Goal: Transaction & Acquisition: Purchase product/service

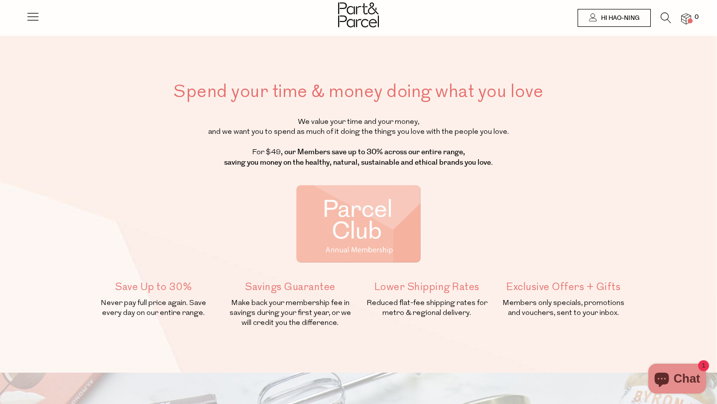
click at [680, 374] on span "Chat" at bounding box center [687, 378] width 26 height 15
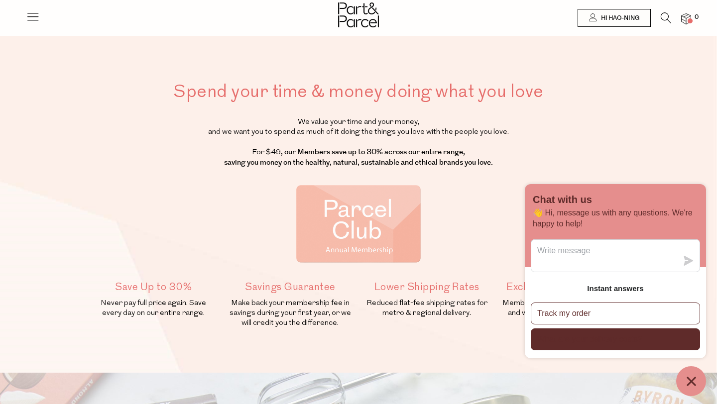
click at [587, 338] on p "What are your delivery costs?" at bounding box center [589, 339] width 105 height 11
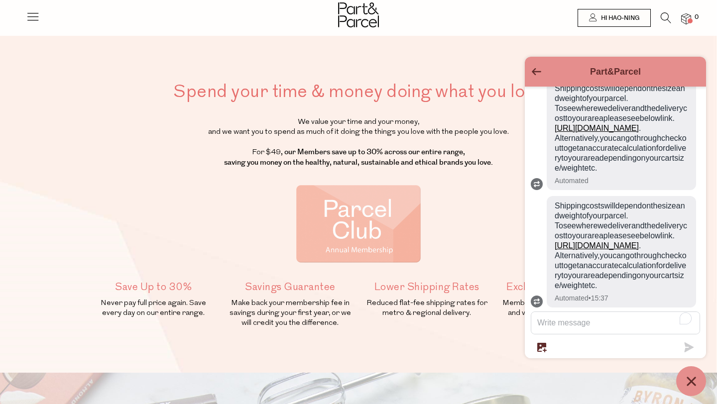
scroll to position [151, 0]
click at [34, 18] on icon at bounding box center [33, 16] width 14 height 14
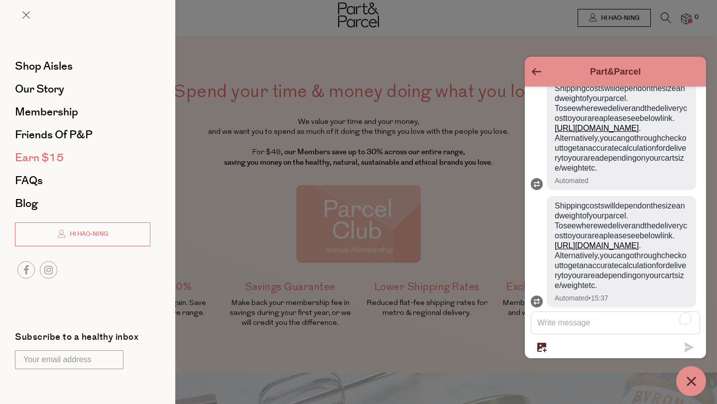
click at [49, 152] on span "Earn $15" at bounding box center [39, 158] width 49 height 16
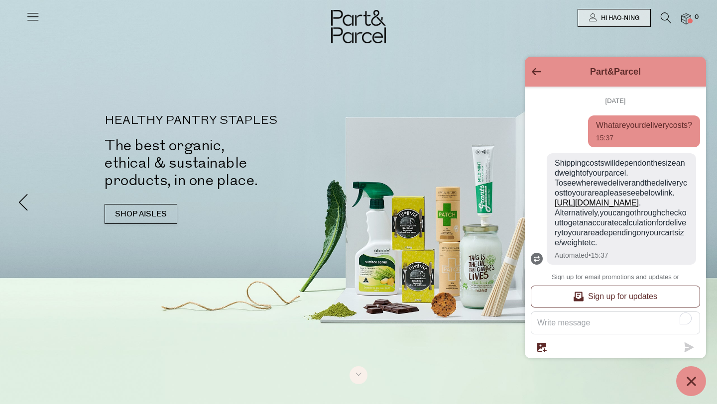
scroll to position [83, 0]
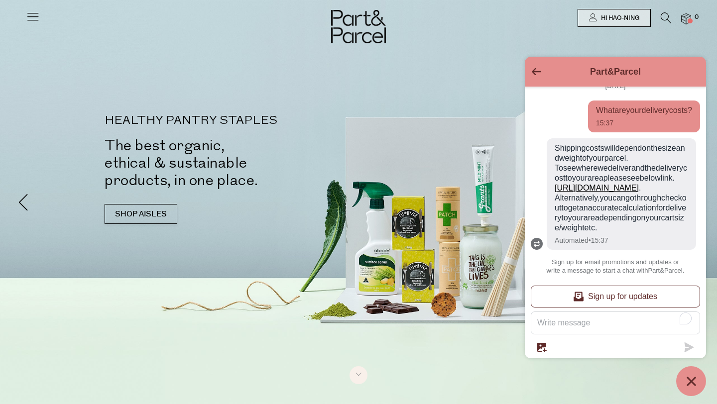
click at [541, 66] on div "Part&Parcel" at bounding box center [615, 72] width 169 height 18
click at [532, 75] on button "Go back to the main screen" at bounding box center [536, 72] width 9 height 8
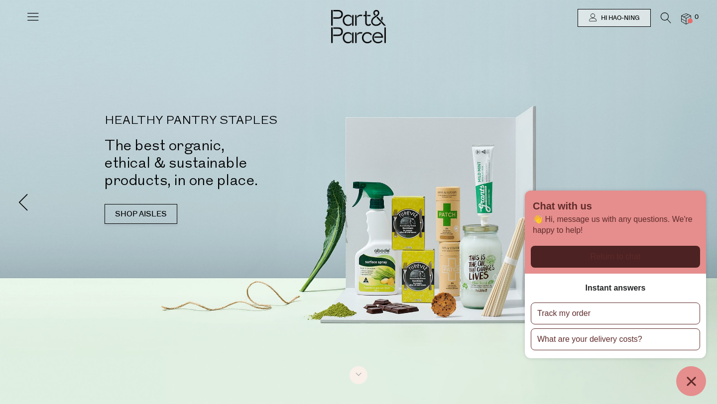
click at [29, 18] on icon at bounding box center [33, 16] width 14 height 14
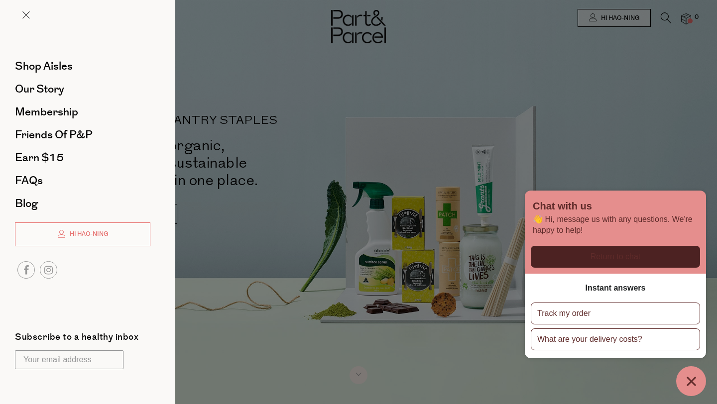
click at [384, 148] on div at bounding box center [358, 202] width 717 height 404
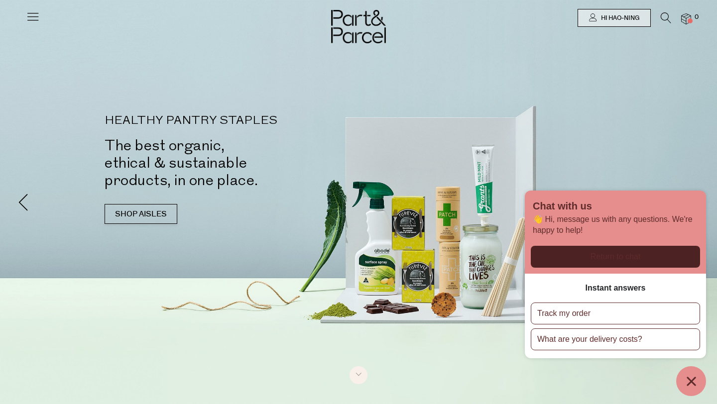
click at [665, 20] on icon at bounding box center [666, 17] width 10 height 11
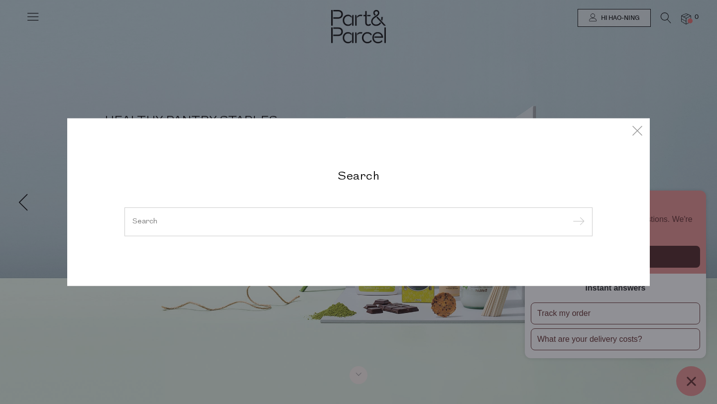
click at [233, 230] on div at bounding box center [358, 222] width 468 height 29
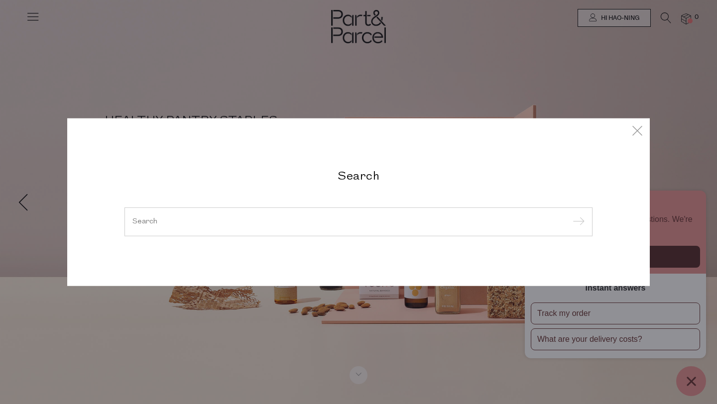
click at [216, 223] on input "search" at bounding box center [358, 221] width 452 height 7
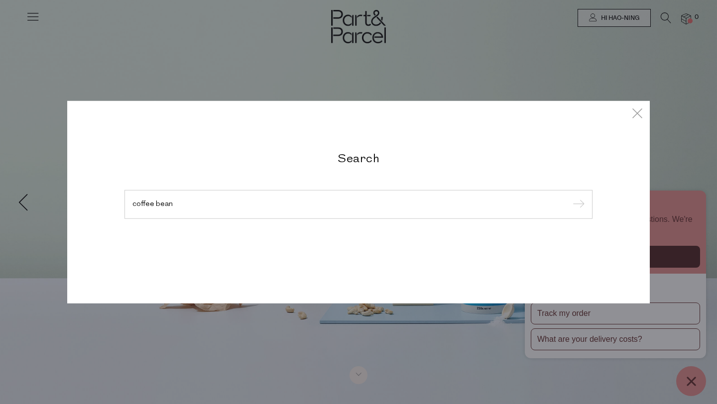
type input "coffee bean"
click at [570, 198] on input "submit" at bounding box center [577, 205] width 15 height 15
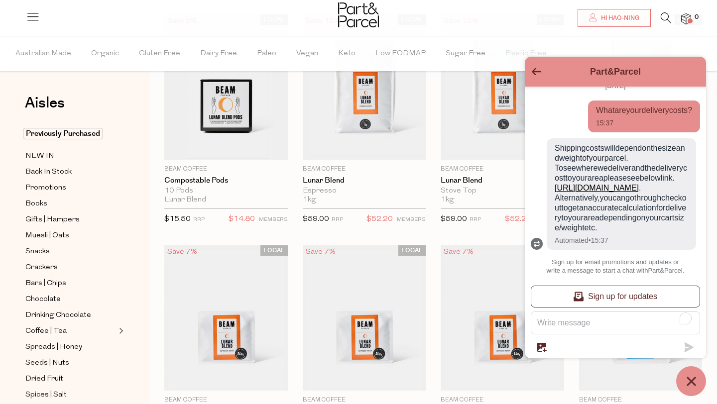
scroll to position [108, 0]
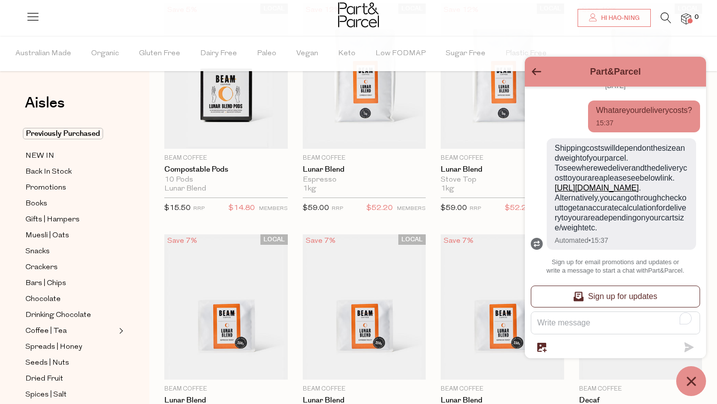
click at [536, 71] on icon "Go back to the main screen" at bounding box center [536, 71] width 9 height 7
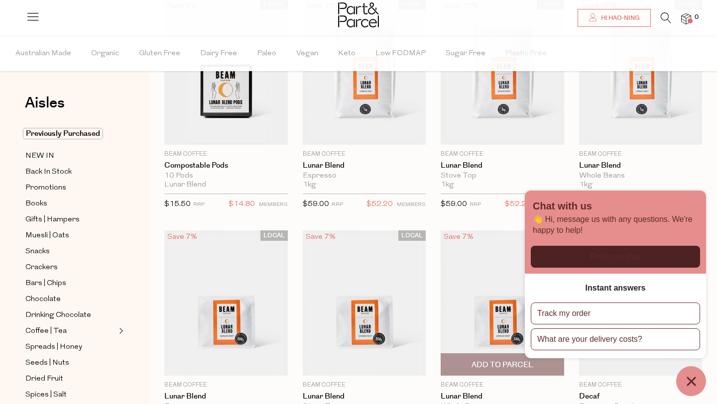
scroll to position [106, 0]
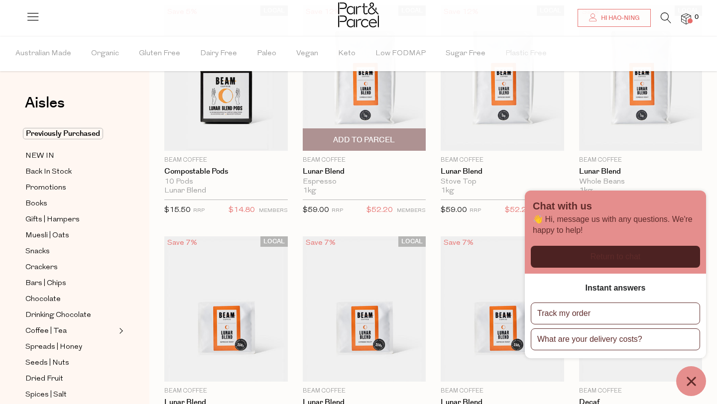
click at [352, 94] on img at bounding box center [364, 77] width 123 height 145
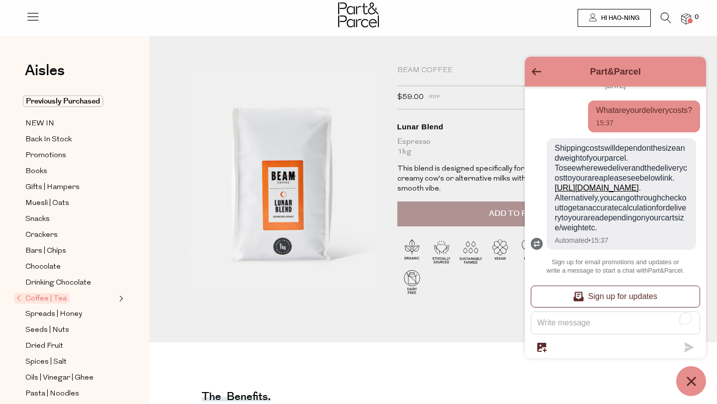
click at [536, 73] on icon "Go back to the main screen" at bounding box center [536, 71] width 9 height 7
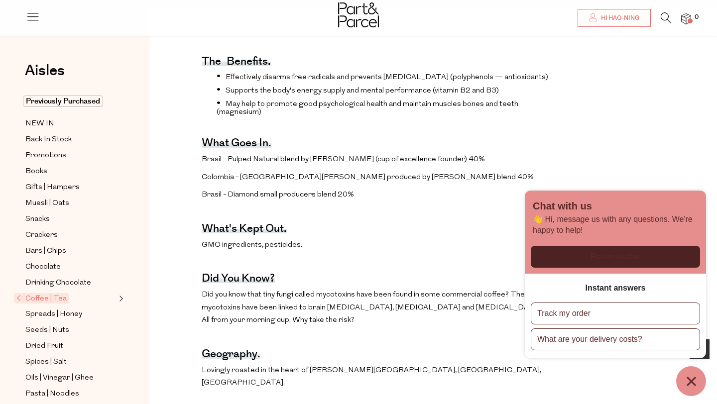
scroll to position [336, 0]
click at [50, 298] on span "Coffee | Tea" at bounding box center [41, 298] width 55 height 10
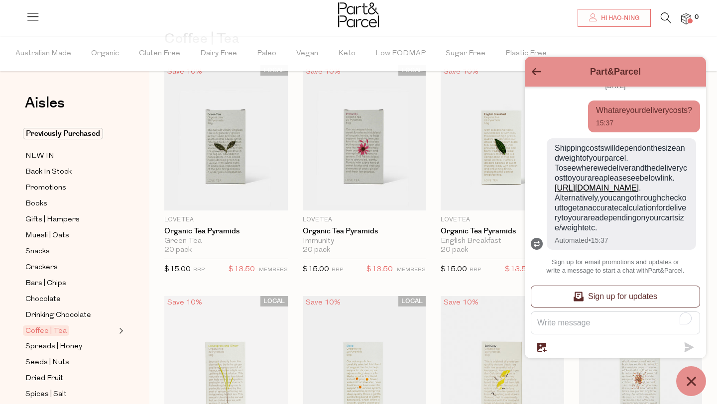
scroll to position [69, 0]
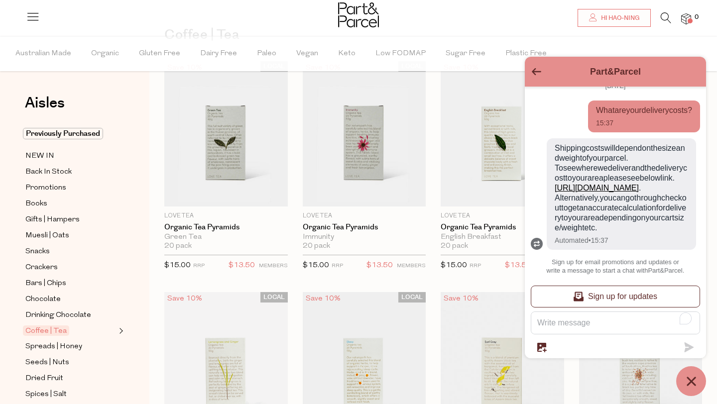
click at [688, 387] on icon "Chat window" at bounding box center [691, 381] width 15 height 15
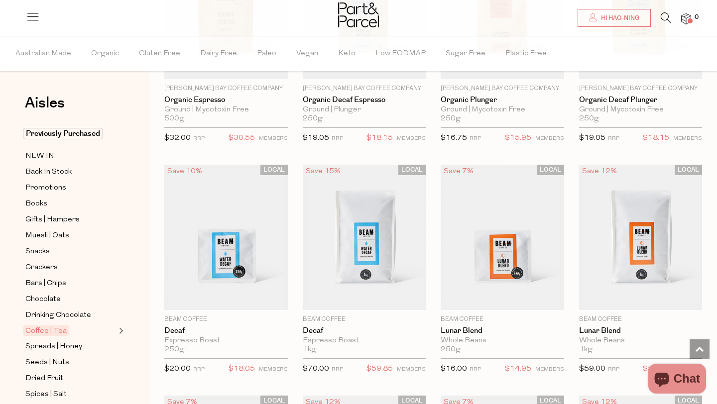
scroll to position [4572, 0]
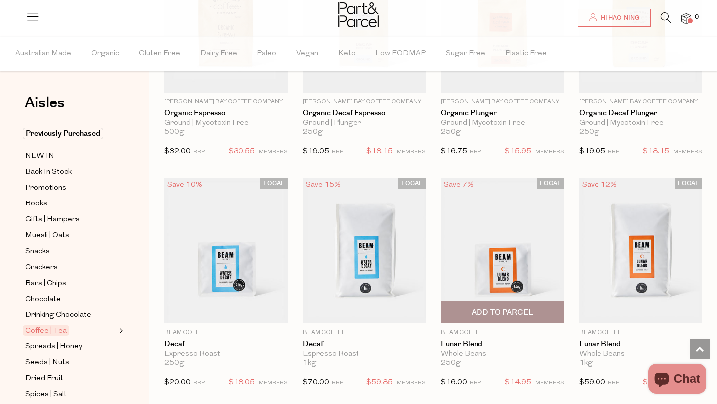
click at [491, 253] on img at bounding box center [502, 250] width 123 height 145
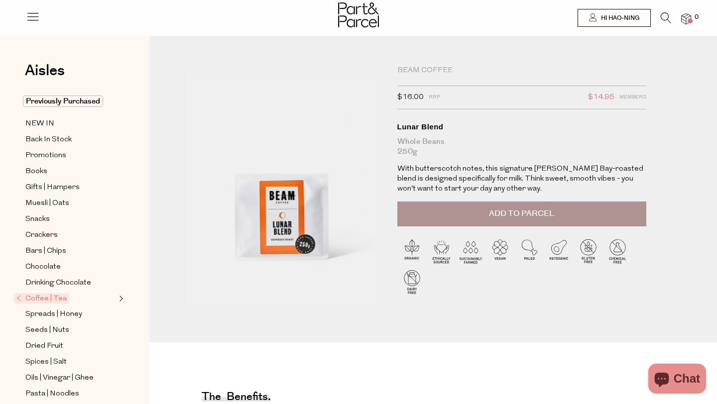
click at [665, 17] on icon at bounding box center [666, 17] width 10 height 11
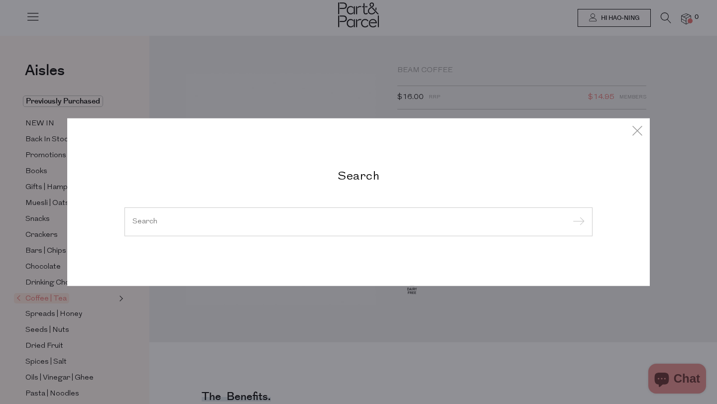
click at [231, 218] on div at bounding box center [358, 222] width 468 height 29
click at [630, 123] on icon at bounding box center [637, 130] width 15 height 14
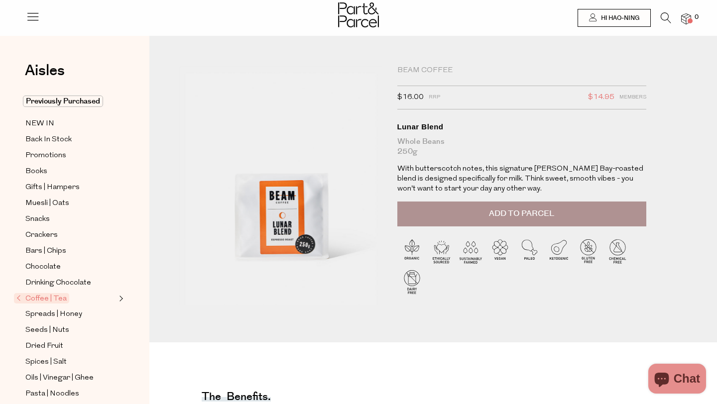
click at [661, 17] on icon at bounding box center [666, 17] width 10 height 11
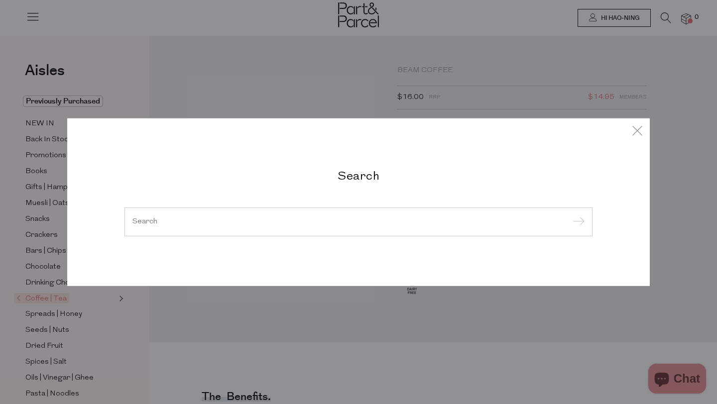
click at [318, 225] on input "search" at bounding box center [358, 221] width 452 height 7
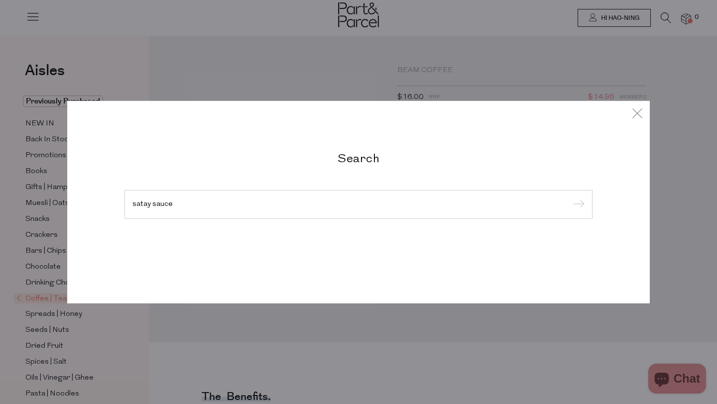
type input "satay sauce"
click at [570, 198] on input "submit" at bounding box center [577, 205] width 15 height 15
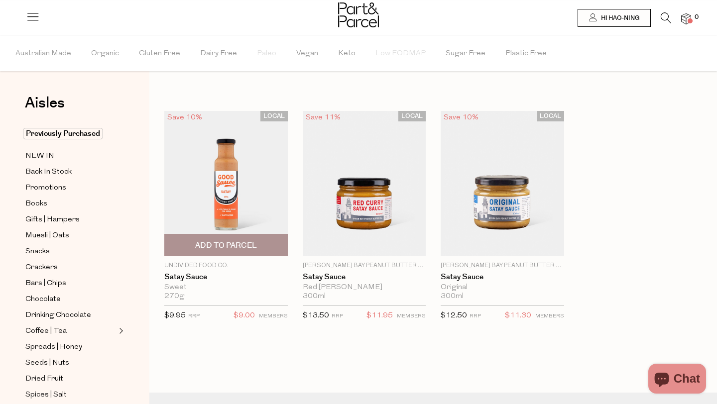
click at [224, 248] on span "Add To Parcel" at bounding box center [226, 245] width 62 height 10
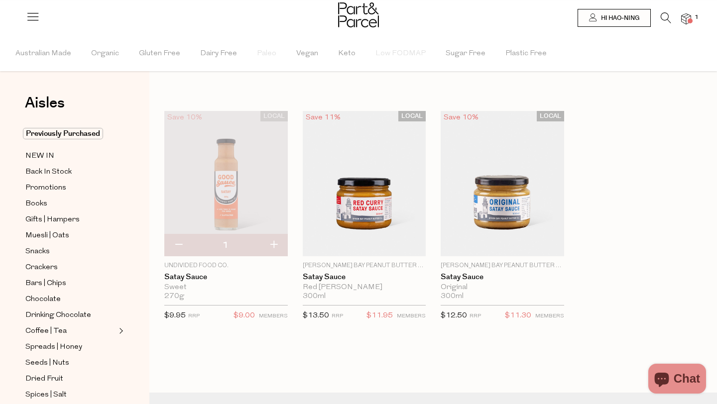
click at [664, 16] on icon at bounding box center [666, 17] width 10 height 11
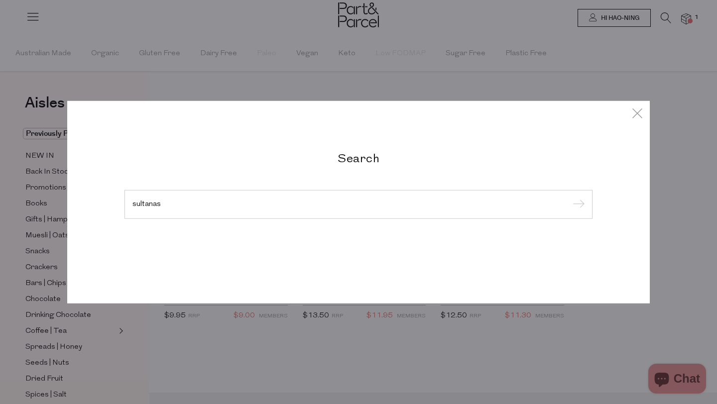
type input "sultanas"
click at [570, 198] on input "submit" at bounding box center [577, 205] width 15 height 15
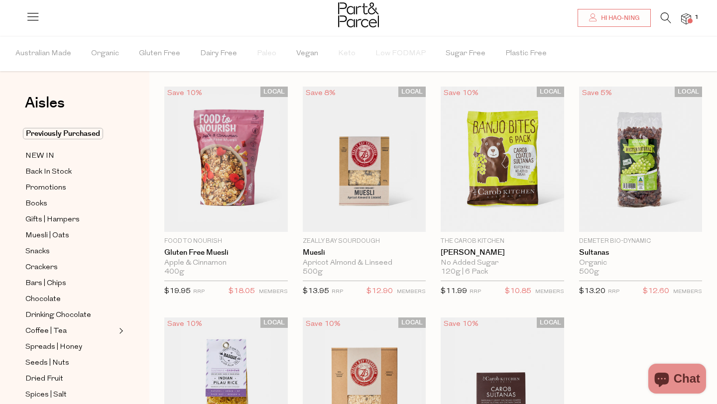
scroll to position [22, 0]
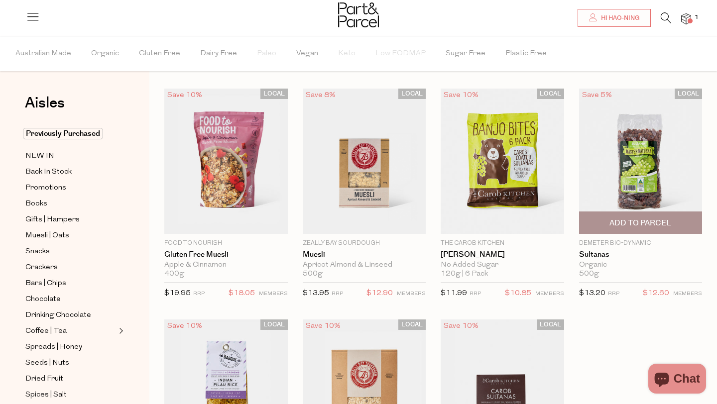
click at [657, 223] on span "Add To Parcel" at bounding box center [640, 223] width 62 height 10
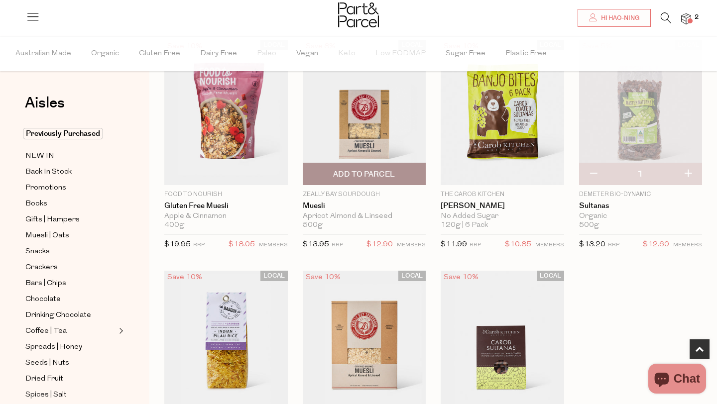
scroll to position [0, 0]
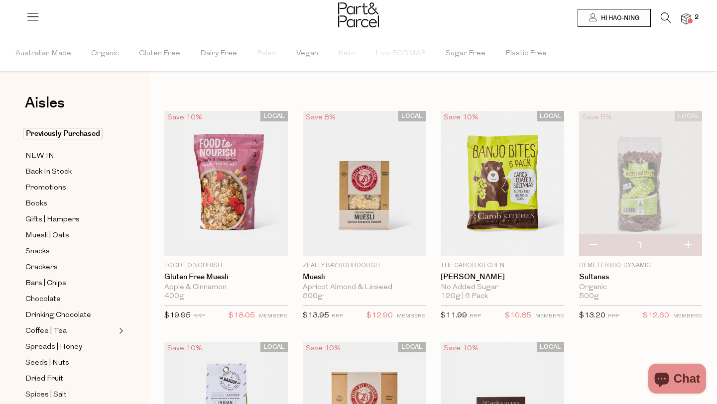
click at [667, 20] on icon at bounding box center [666, 17] width 10 height 11
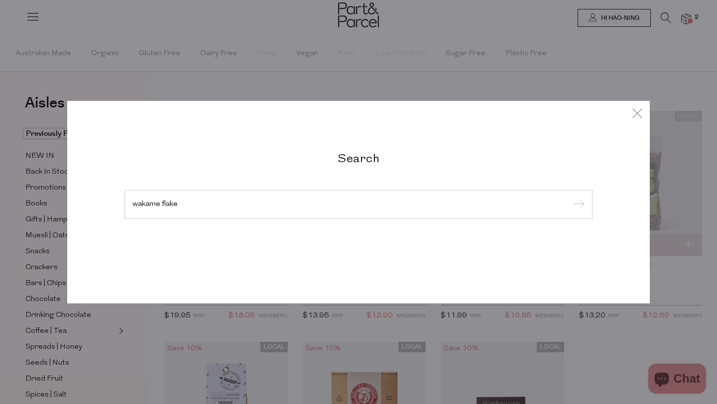
type input "wakame flake"
click at [570, 198] on input "submit" at bounding box center [577, 205] width 15 height 15
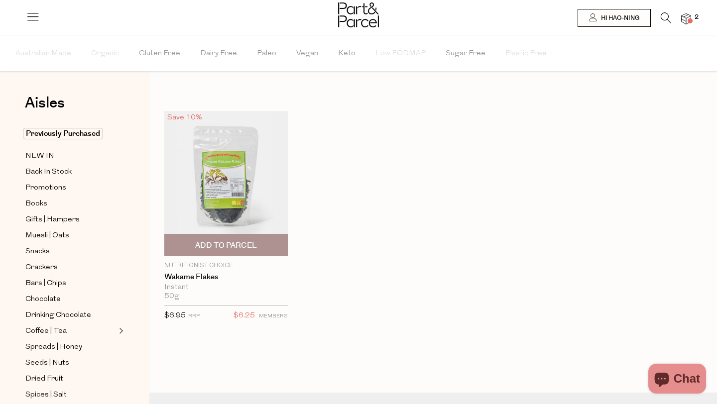
click at [238, 179] on img at bounding box center [225, 183] width 123 height 145
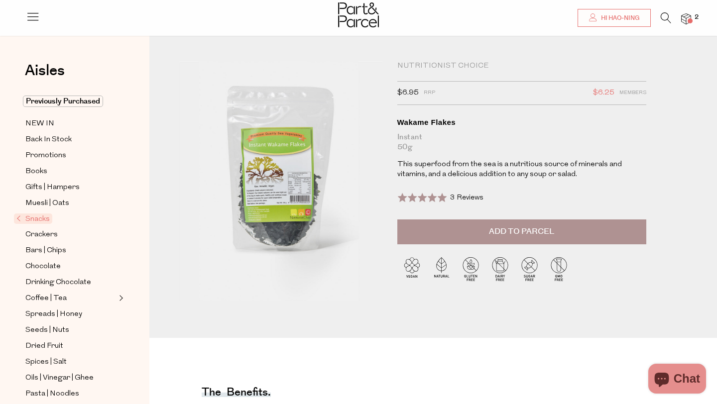
scroll to position [3, 0]
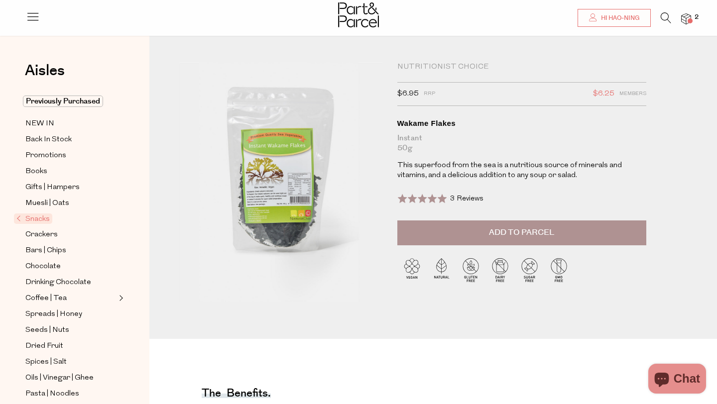
click at [470, 231] on button "Add to Parcel" at bounding box center [521, 233] width 249 height 25
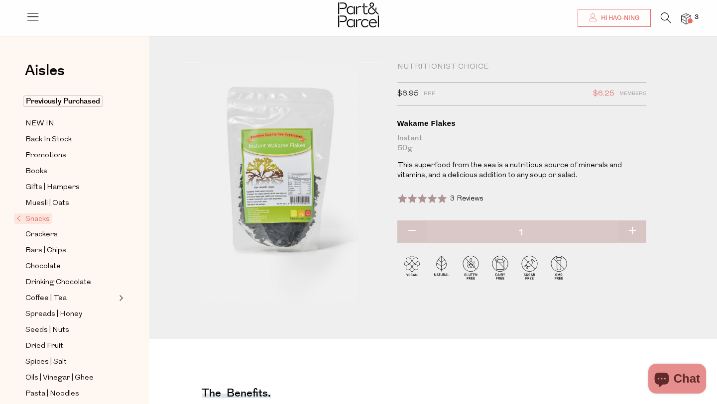
click at [685, 19] on img at bounding box center [686, 18] width 10 height 11
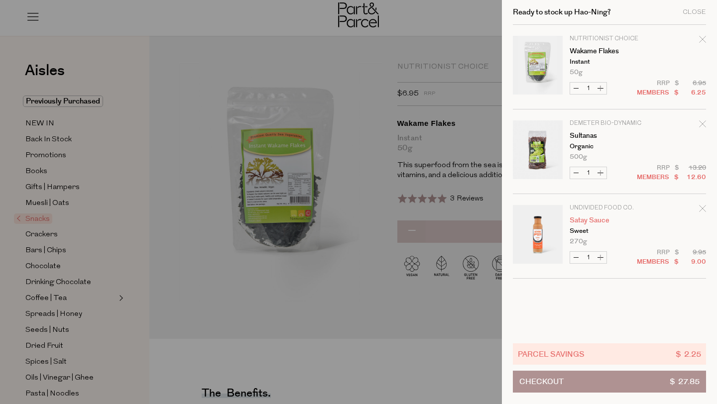
click at [591, 223] on link "Satay Sauce" at bounding box center [608, 220] width 77 height 7
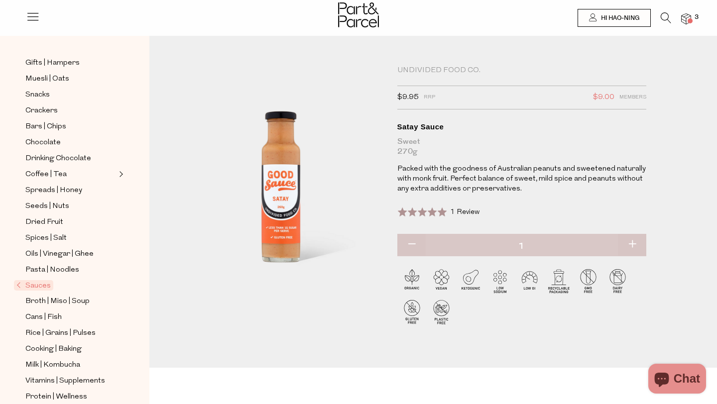
scroll to position [235, 0]
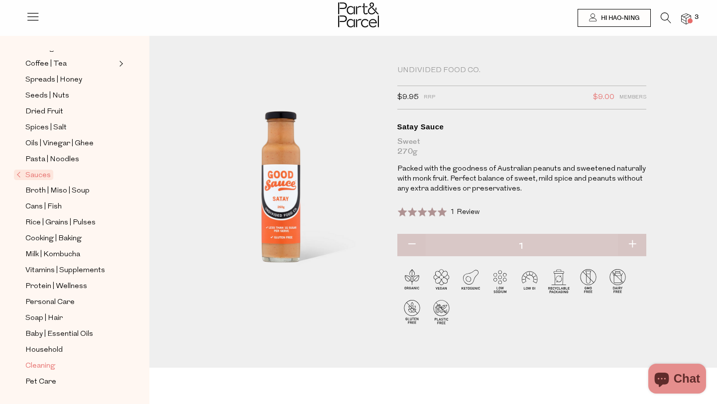
click at [41, 367] on span "Cleaning" at bounding box center [40, 366] width 30 height 12
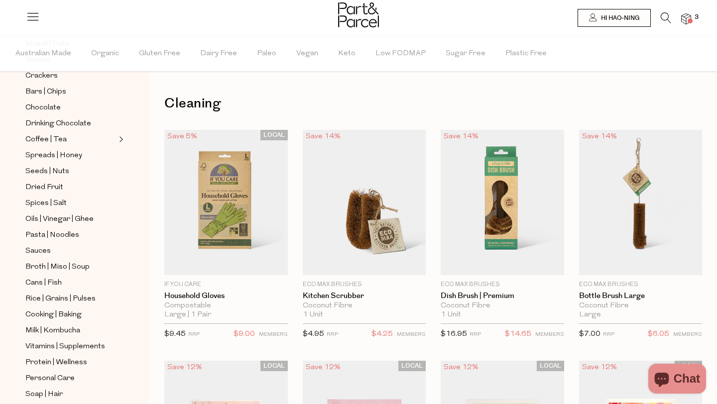
scroll to position [295, 0]
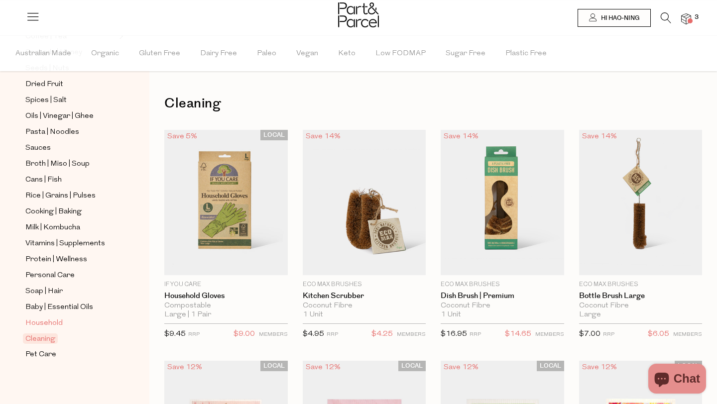
click at [48, 324] on span "Household" at bounding box center [43, 324] width 37 height 12
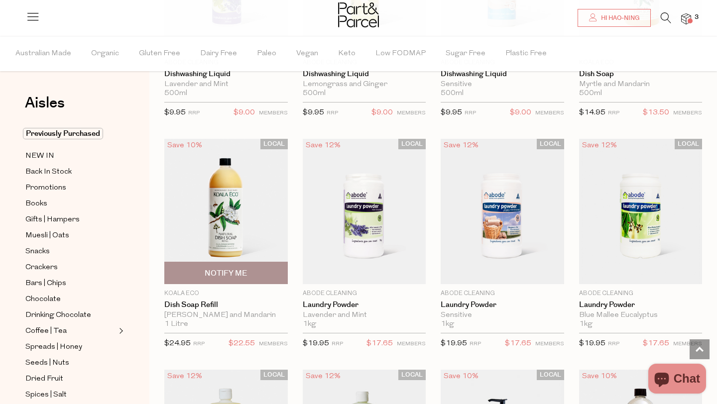
scroll to position [2071, 0]
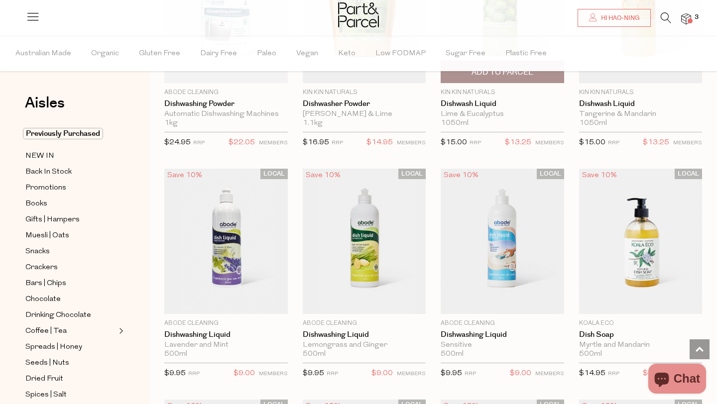
scroll to position [1807, 0]
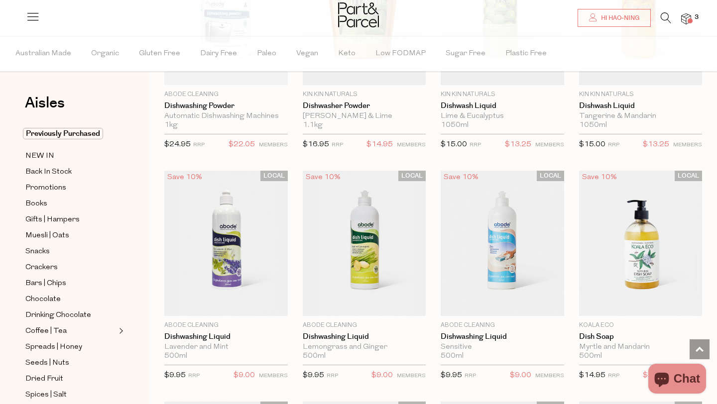
click at [686, 26] on div at bounding box center [358, 16] width 717 height 32
click at [685, 16] on img at bounding box center [686, 18] width 10 height 11
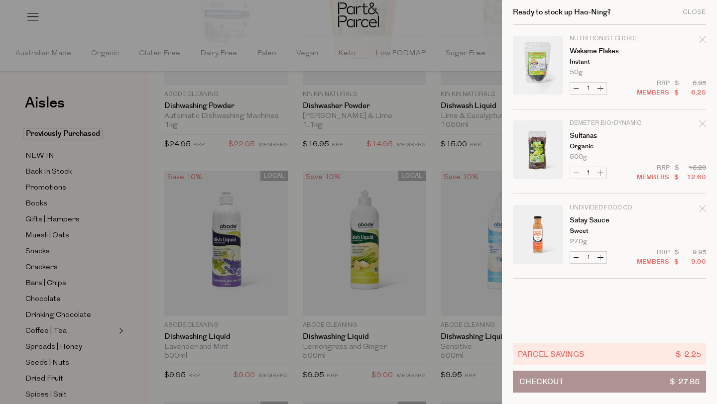
click at [703, 209] on icon "Remove Satay Sauce" at bounding box center [702, 208] width 7 height 7
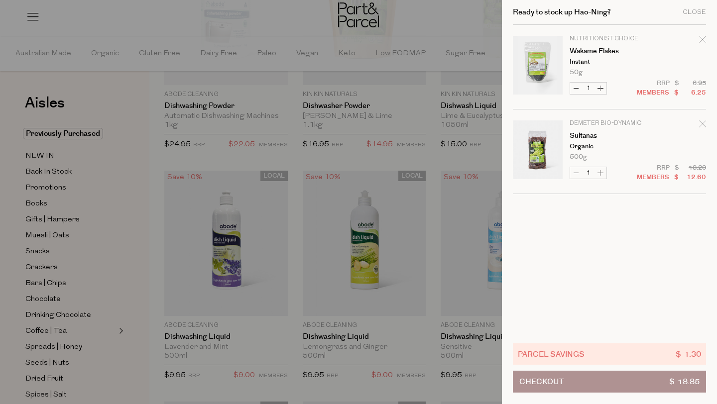
click at [621, 372] on button "Checkout $ 18.85" at bounding box center [609, 382] width 193 height 22
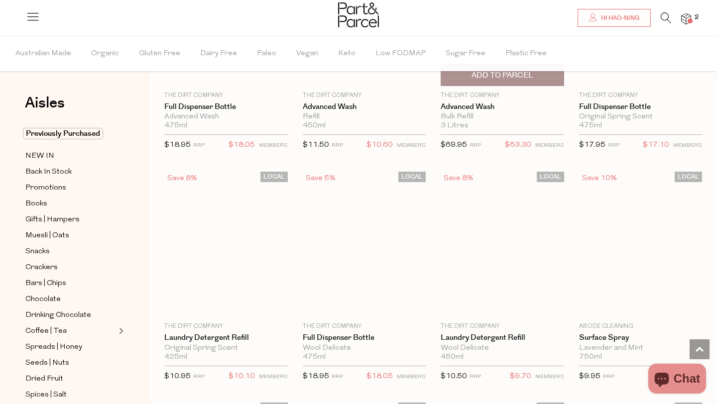
scroll to position [347, 0]
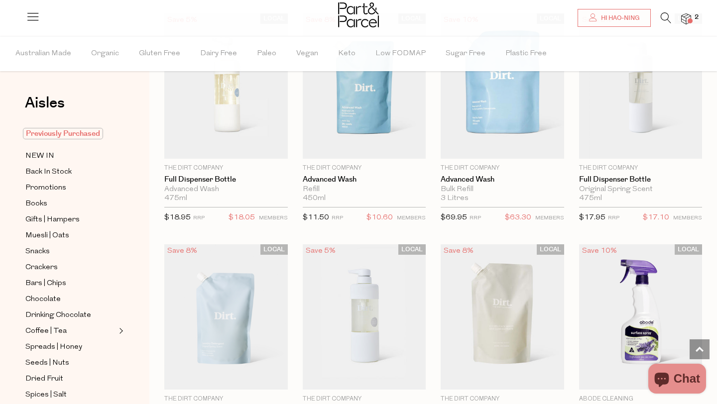
click at [47, 138] on span "Previously Purchased" at bounding box center [63, 133] width 80 height 11
click at [605, 18] on span "Hi Hao-Ning" at bounding box center [618, 18] width 41 height 8
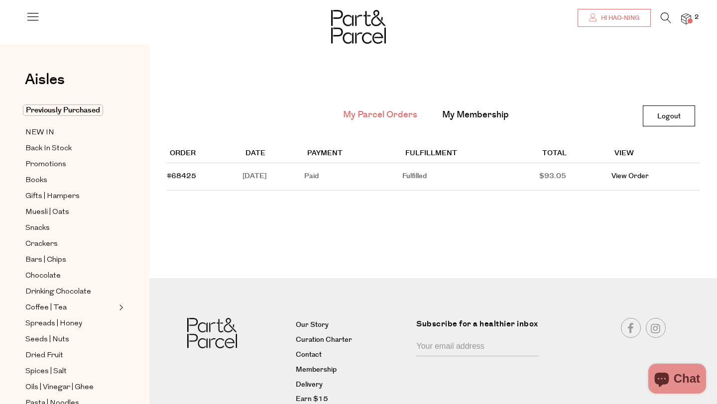
click at [621, 12] on link "Hi Hao-Ning" at bounding box center [613, 18] width 73 height 18
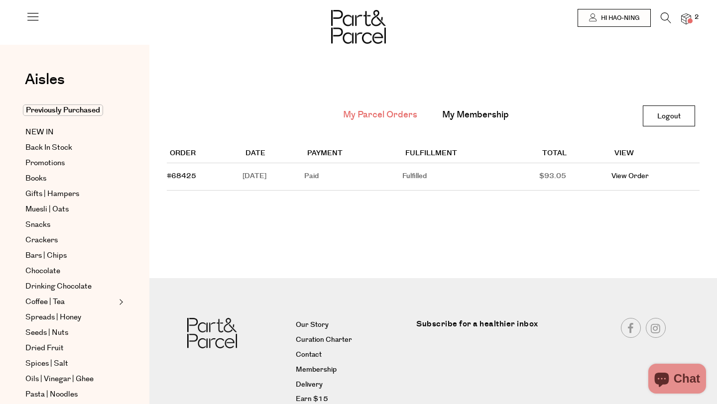
click at [470, 112] on link "My Membership" at bounding box center [475, 115] width 67 height 13
